Goal: Transaction & Acquisition: Purchase product/service

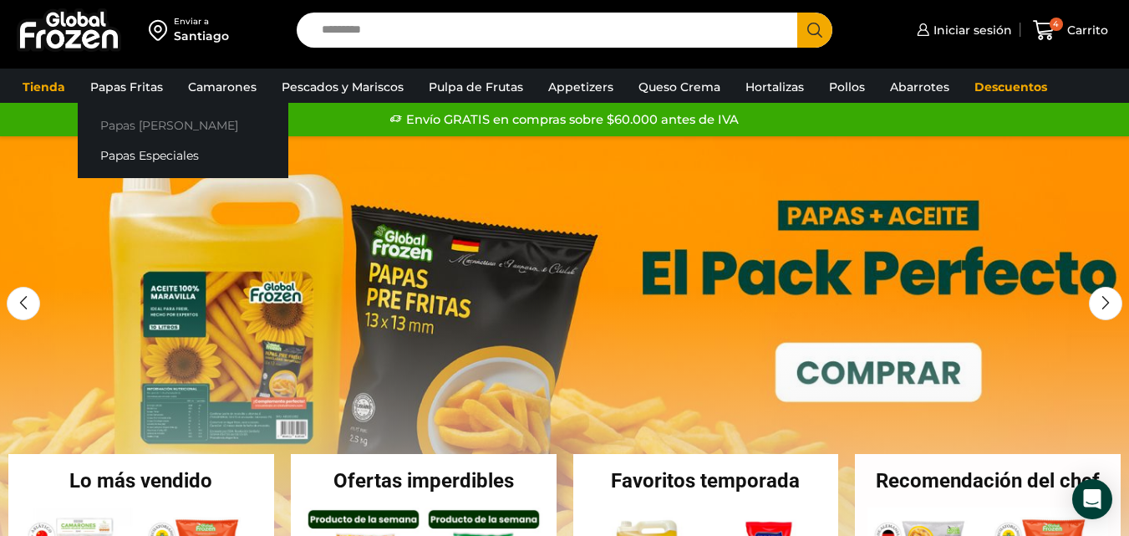
click at [130, 123] on link "Papas [PERSON_NAME]" at bounding box center [183, 124] width 211 height 31
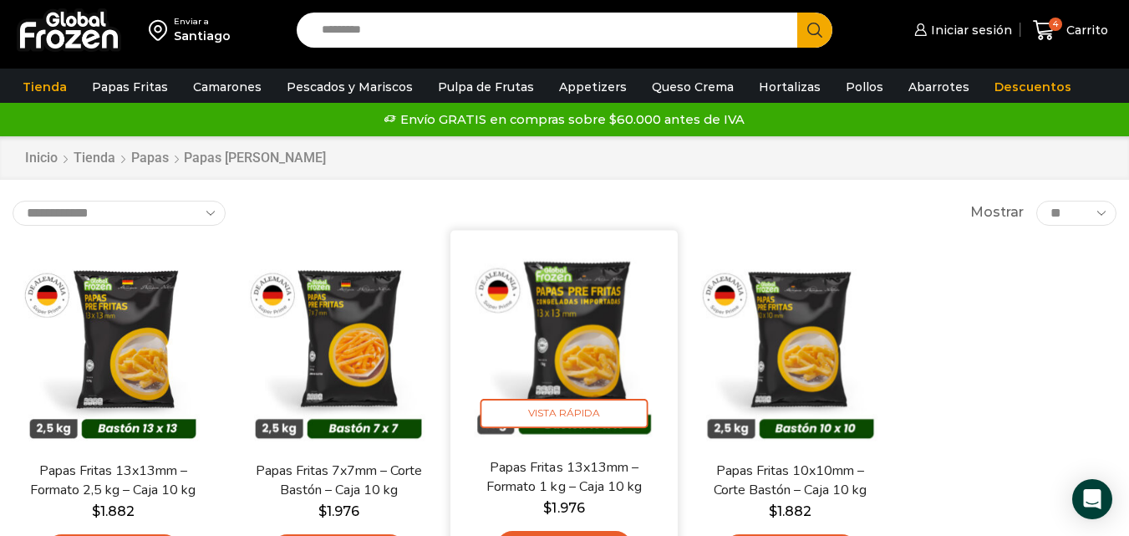
scroll to position [167, 0]
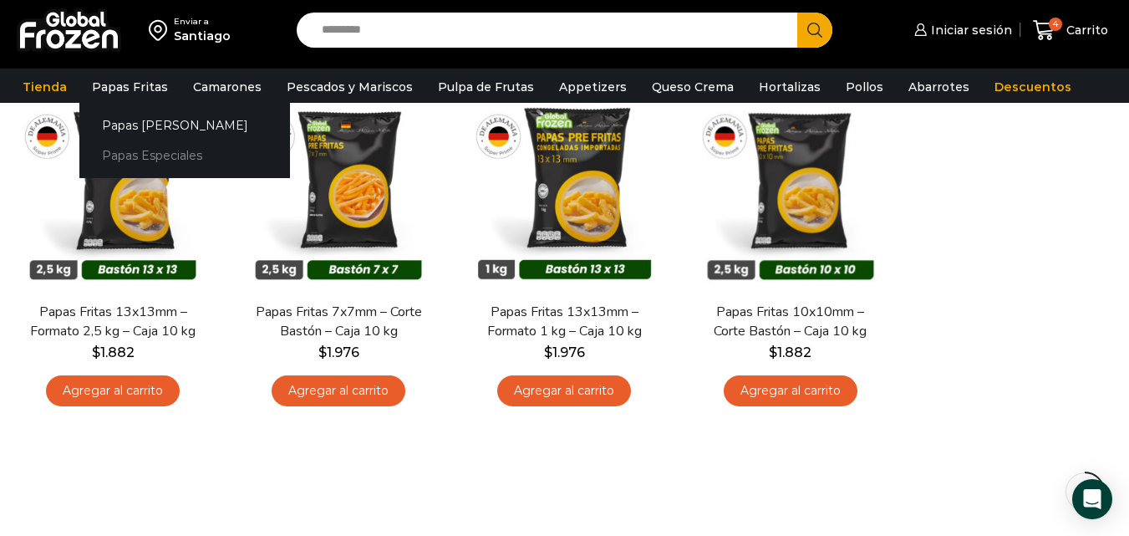
click at [140, 152] on link "Papas Especiales" at bounding box center [184, 155] width 211 height 31
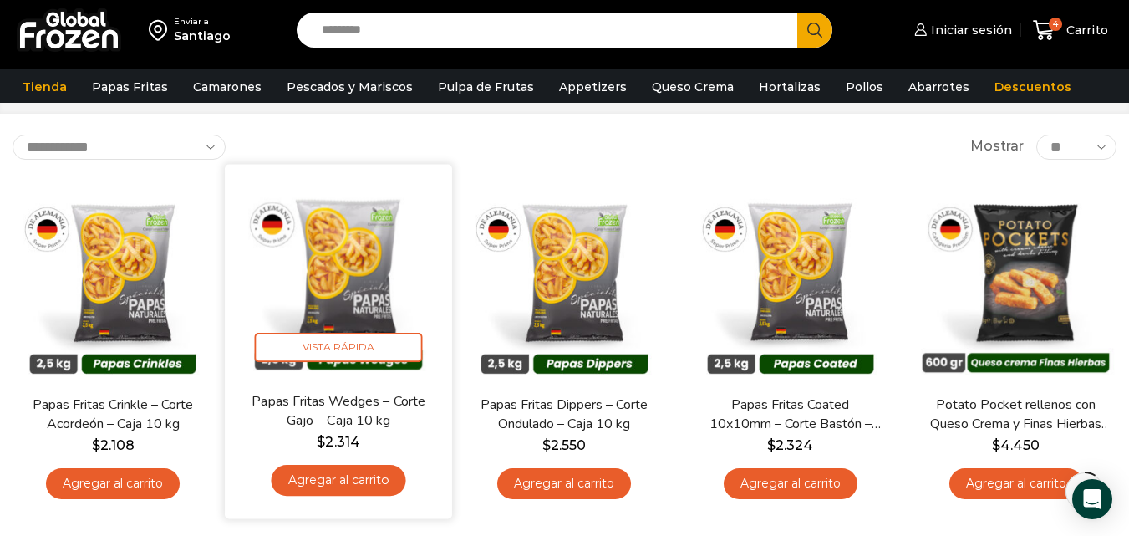
scroll to position [84, 0]
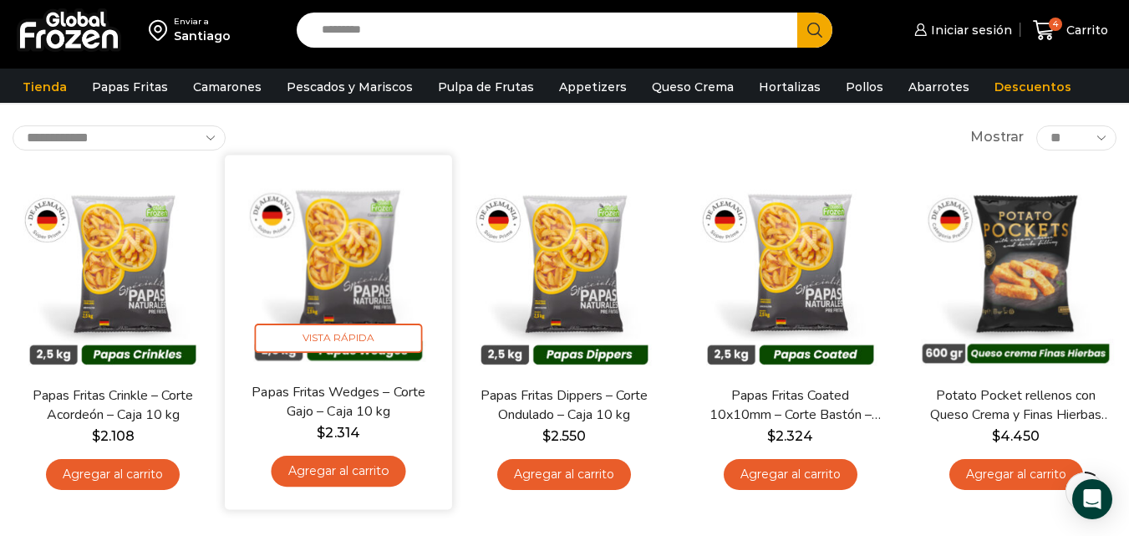
click at [358, 475] on link "Agregar al carrito" at bounding box center [339, 470] width 135 height 31
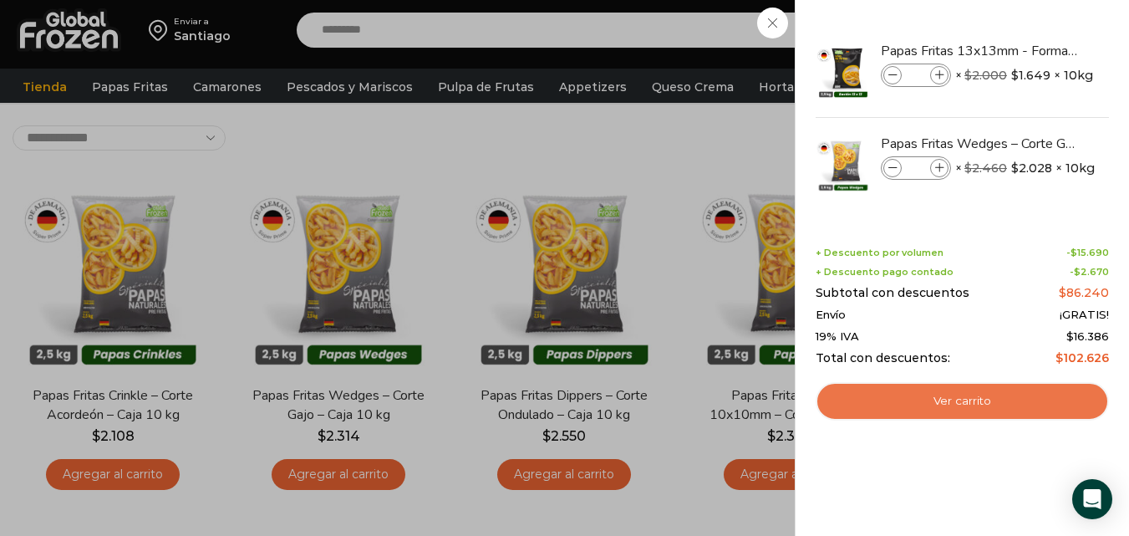
click at [1009, 399] on link "Ver carrito" at bounding box center [961, 401] width 293 height 38
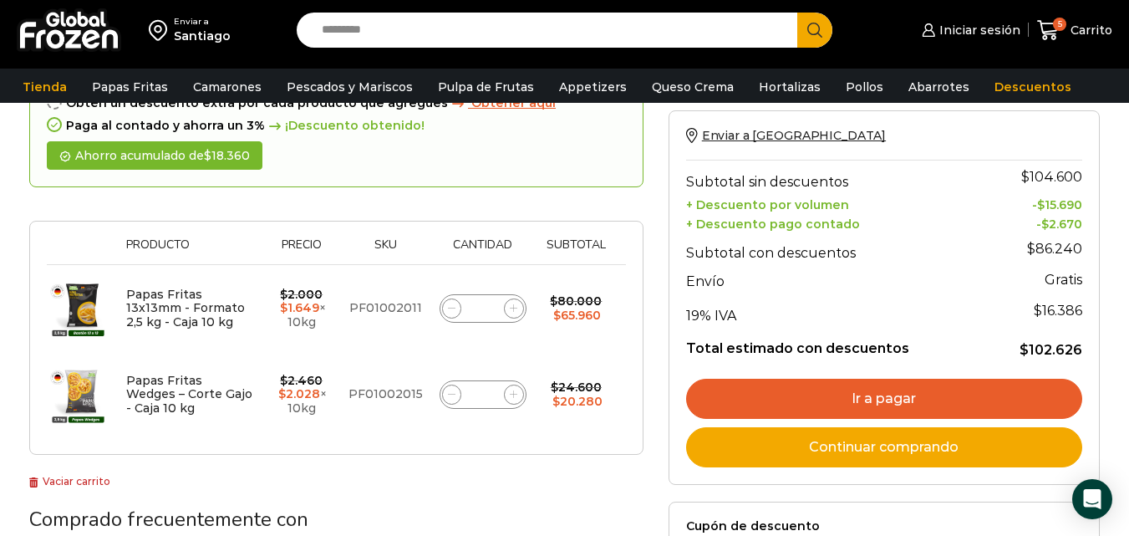
scroll to position [167, 0]
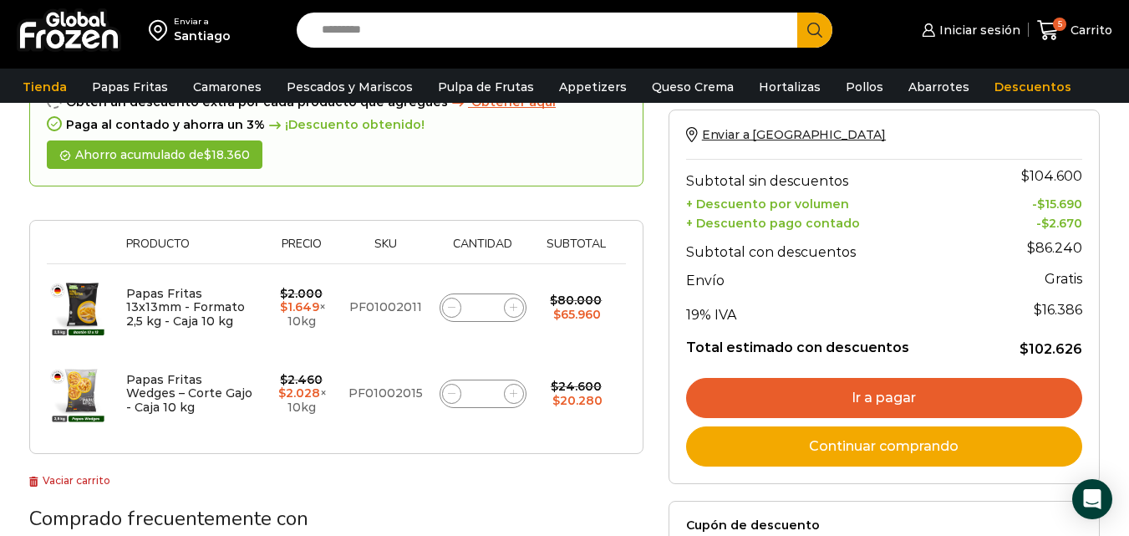
click at [915, 395] on link "Ir a pagar" at bounding box center [884, 398] width 396 height 40
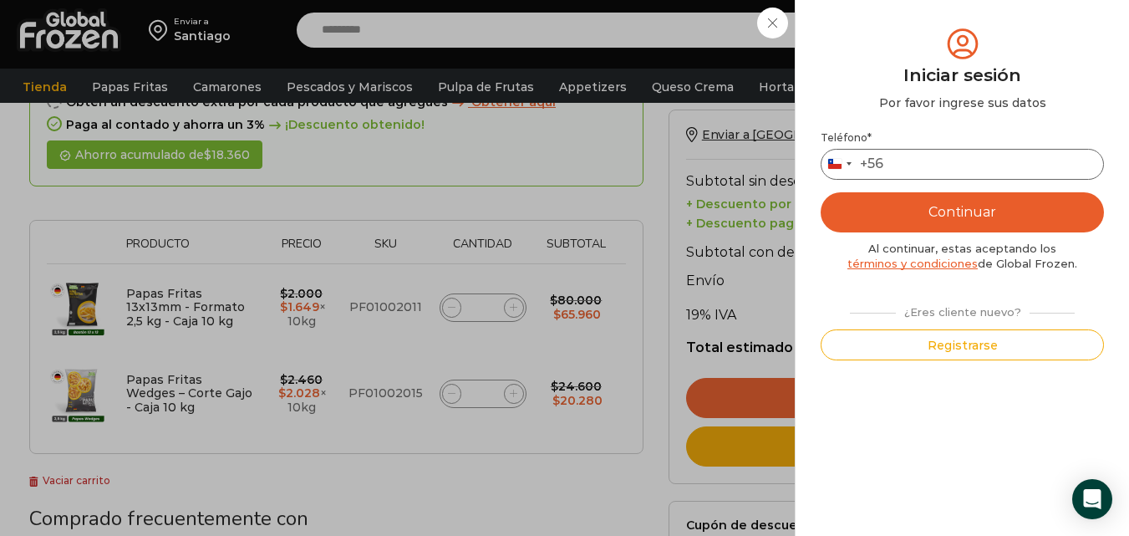
click at [981, 166] on input "Teléfono *" at bounding box center [961, 164] width 283 height 31
type input "*********"
click at [956, 211] on button "Continuar" at bounding box center [961, 212] width 283 height 40
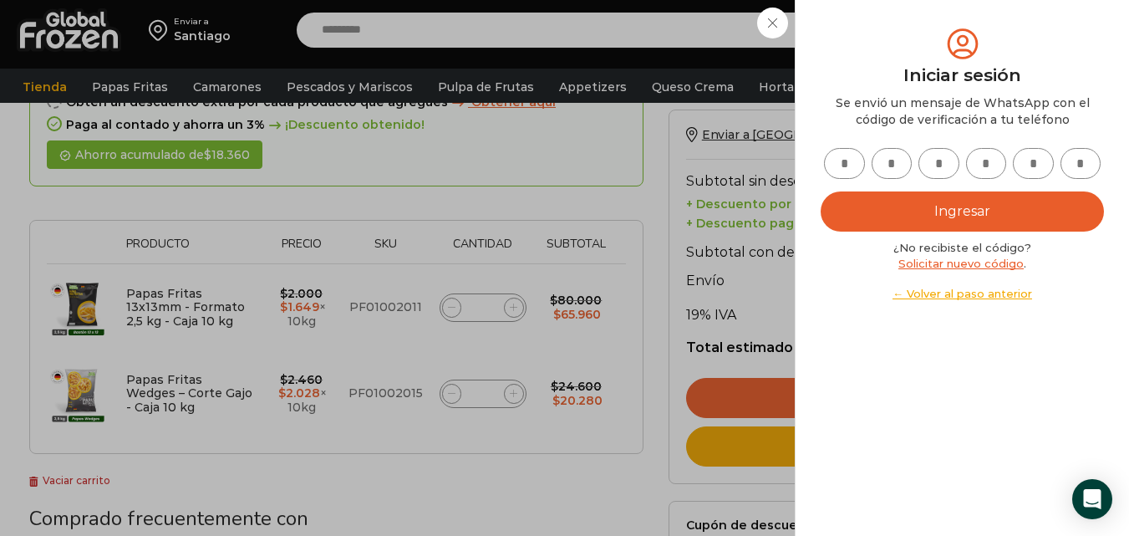
click at [845, 159] on input "text" at bounding box center [844, 163] width 41 height 31
type input "*"
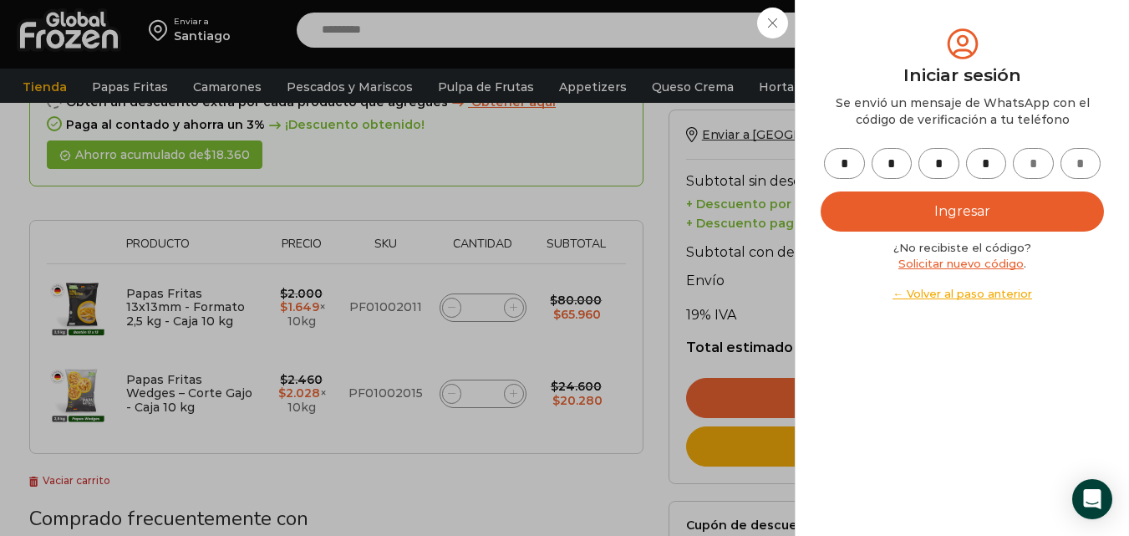
type input "*"
click at [972, 209] on button "Ingresar" at bounding box center [961, 211] width 283 height 40
click at [993, 214] on button "Ingresar" at bounding box center [961, 211] width 283 height 40
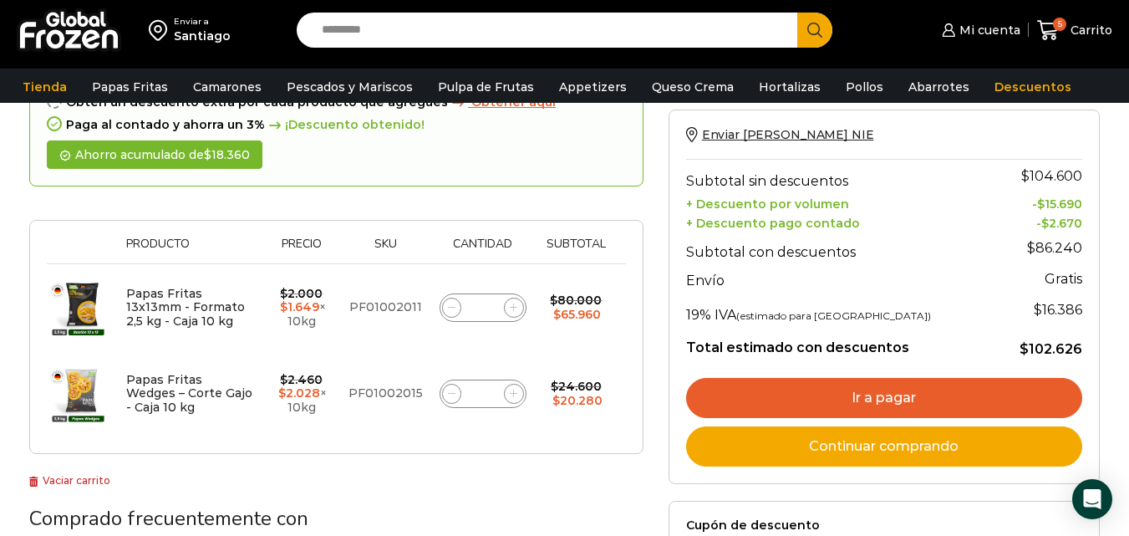
click at [897, 403] on link "Ir a pagar" at bounding box center [884, 398] width 396 height 40
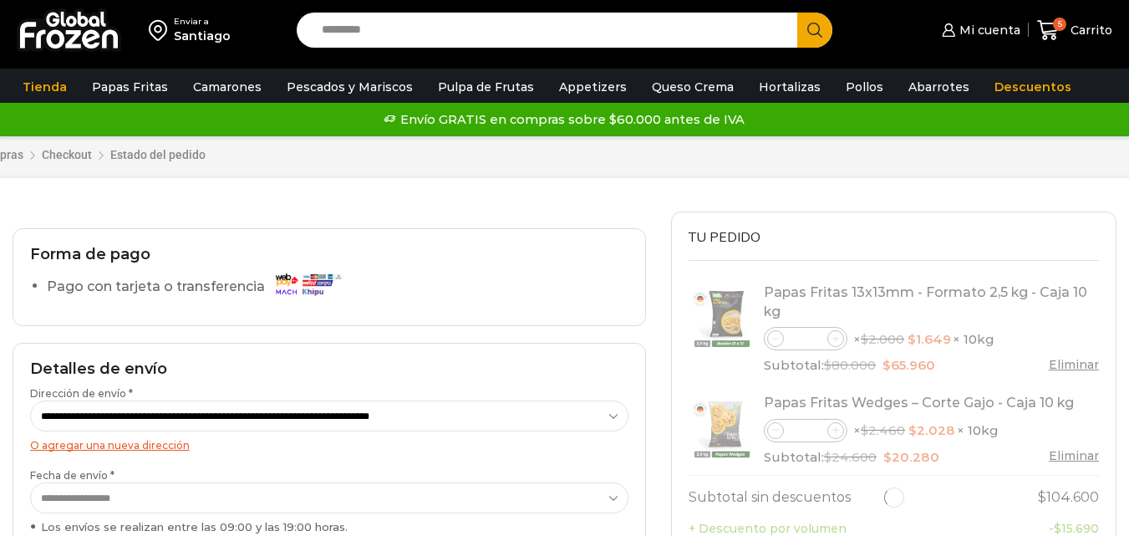
select select "*"
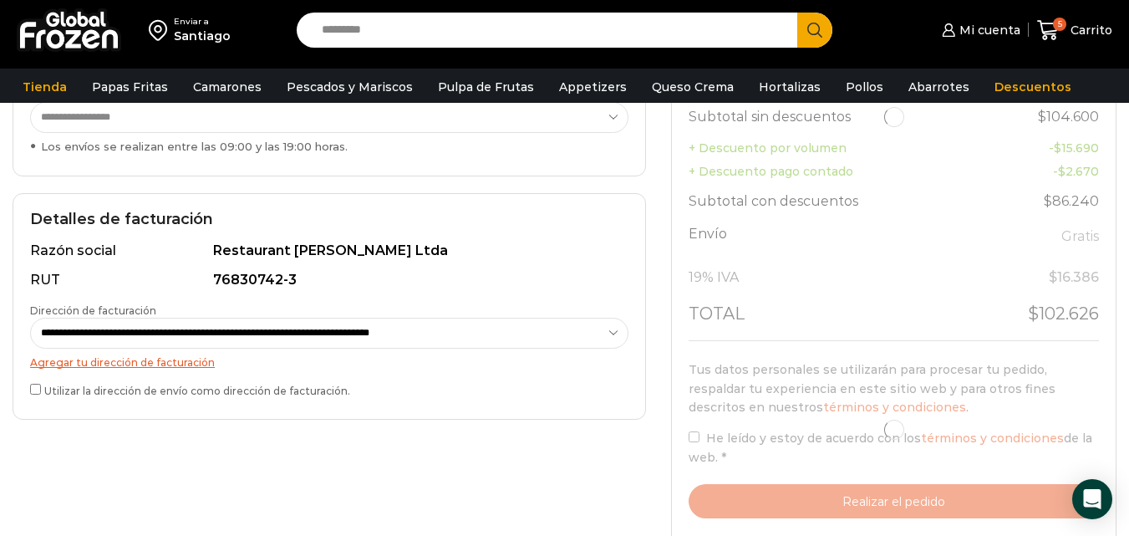
scroll to position [418, 0]
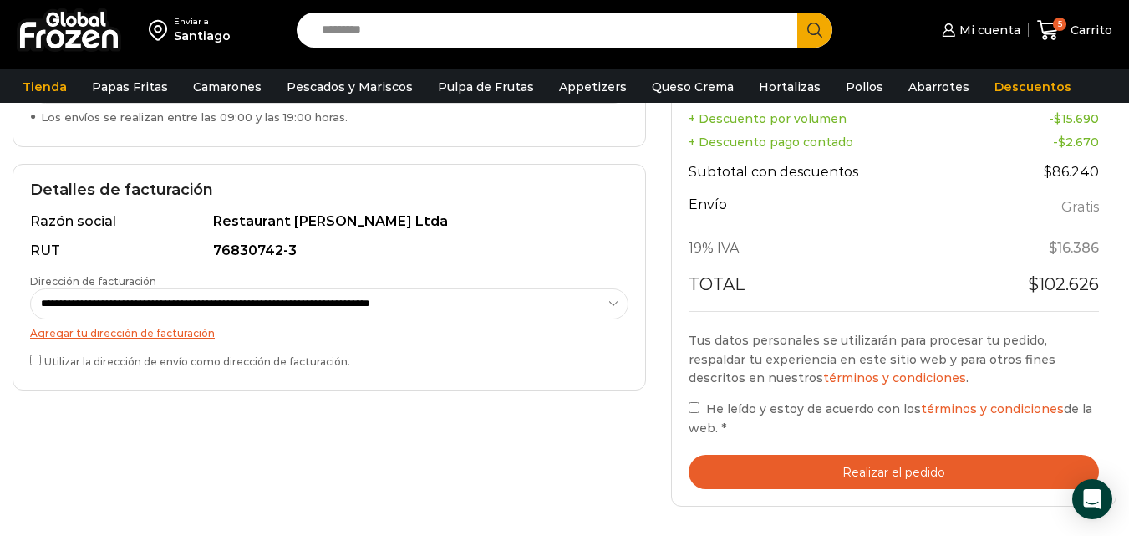
click at [33, 365] on label "Utilizar la dirección de envío como dirección de facturación." at bounding box center [329, 360] width 598 height 18
click at [879, 474] on button "Realizar el pedido" at bounding box center [893, 471] width 410 height 34
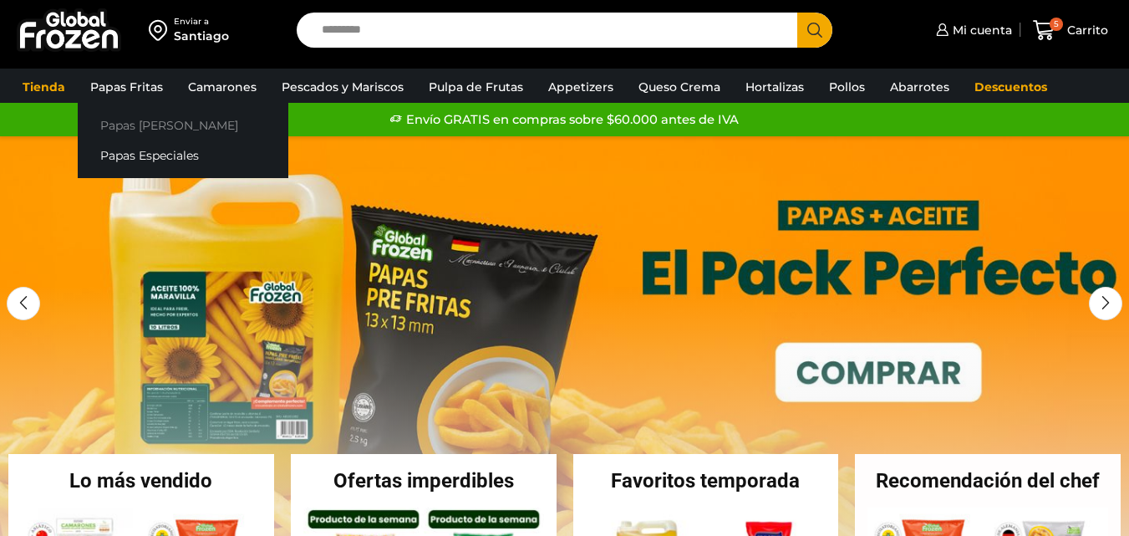
click at [148, 122] on link "Papas [PERSON_NAME]" at bounding box center [183, 124] width 211 height 31
